Goal: Information Seeking & Learning: Find specific fact

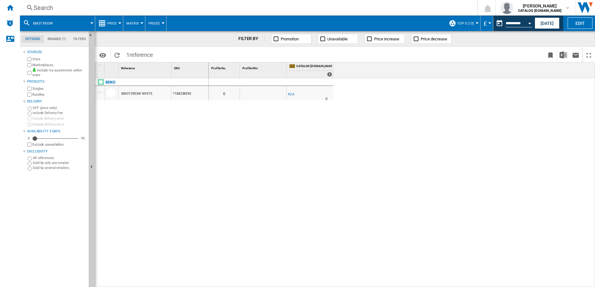
click at [40, 7] on div "Search" at bounding box center [247, 7] width 427 height 9
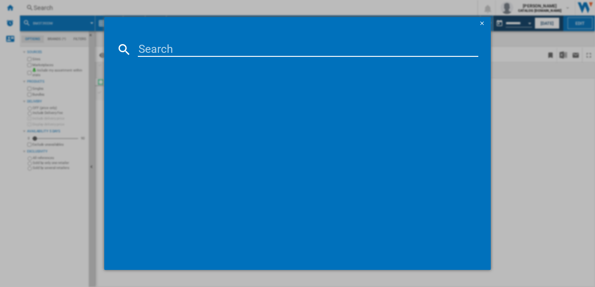
type input "DIN15X20"
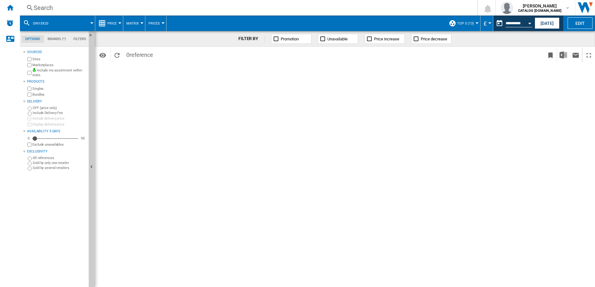
click at [59, 7] on div "Search" at bounding box center [247, 7] width 427 height 9
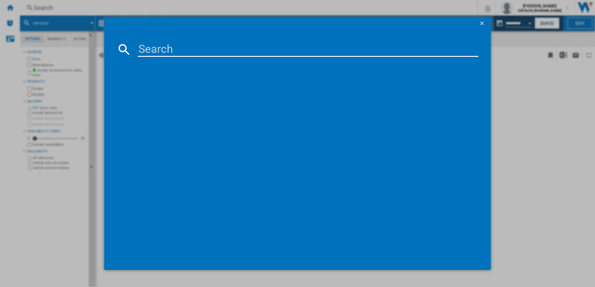
type input "DIN15X20"
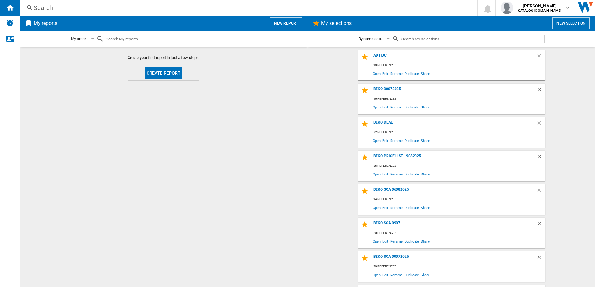
click at [68, 6] on div "Search" at bounding box center [247, 7] width 427 height 9
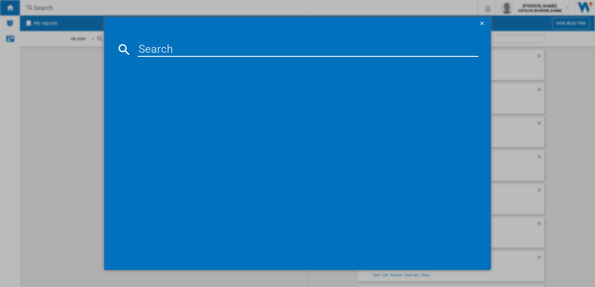
paste input "DIN15X20"
type input "DIN15X20"
click at [177, 89] on div "BEKO DIN15X20 WHITE" at bounding box center [302, 90] width 334 height 6
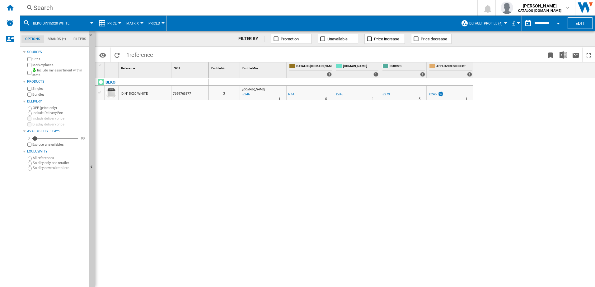
click at [494, 21] on span "Default profile (4)" at bounding box center [485, 23] width 33 height 4
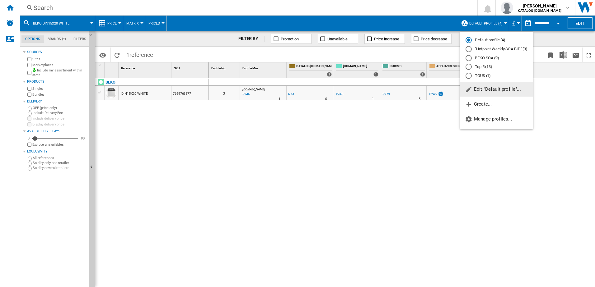
click at [478, 67] on md-radio-button "Top 5 (13)" at bounding box center [496, 67] width 62 height 6
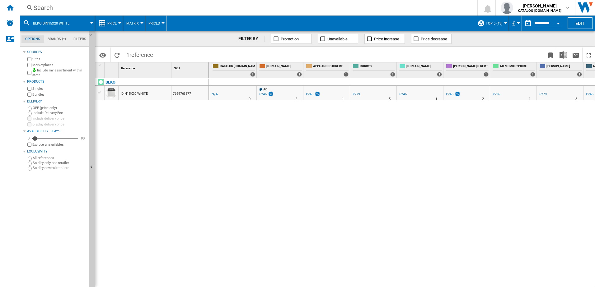
scroll to position [0, 111]
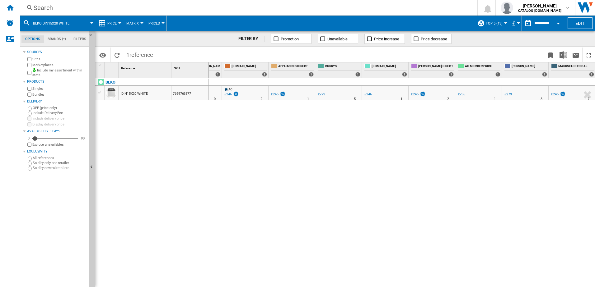
click at [509, 94] on div "£279" at bounding box center [507, 94] width 7 height 4
